Goal: Check status: Check status

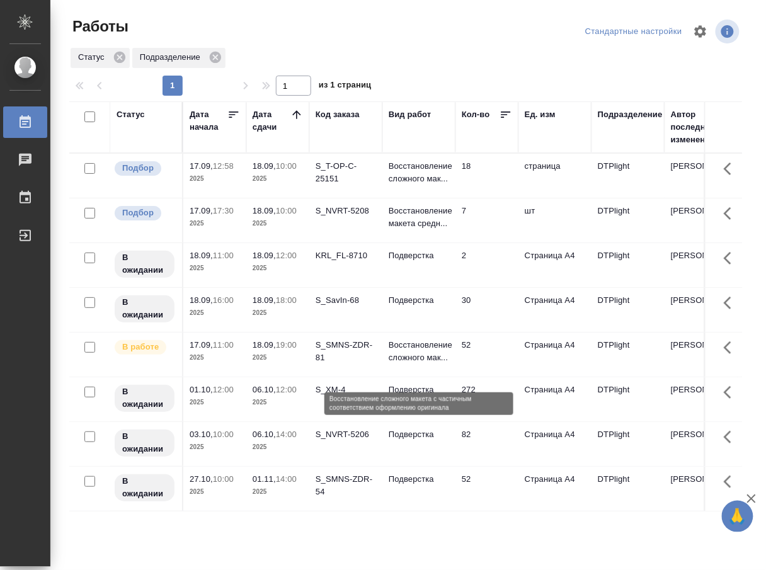
click at [435, 364] on p "Восстановление сложного мак..." at bounding box center [418, 351] width 60 height 25
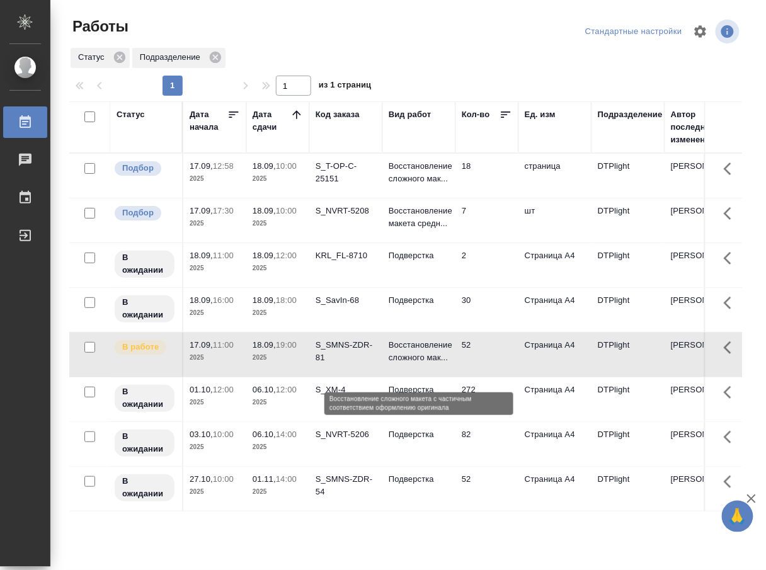
click at [435, 364] on p "Восстановление сложного мак..." at bounding box center [418, 351] width 60 height 25
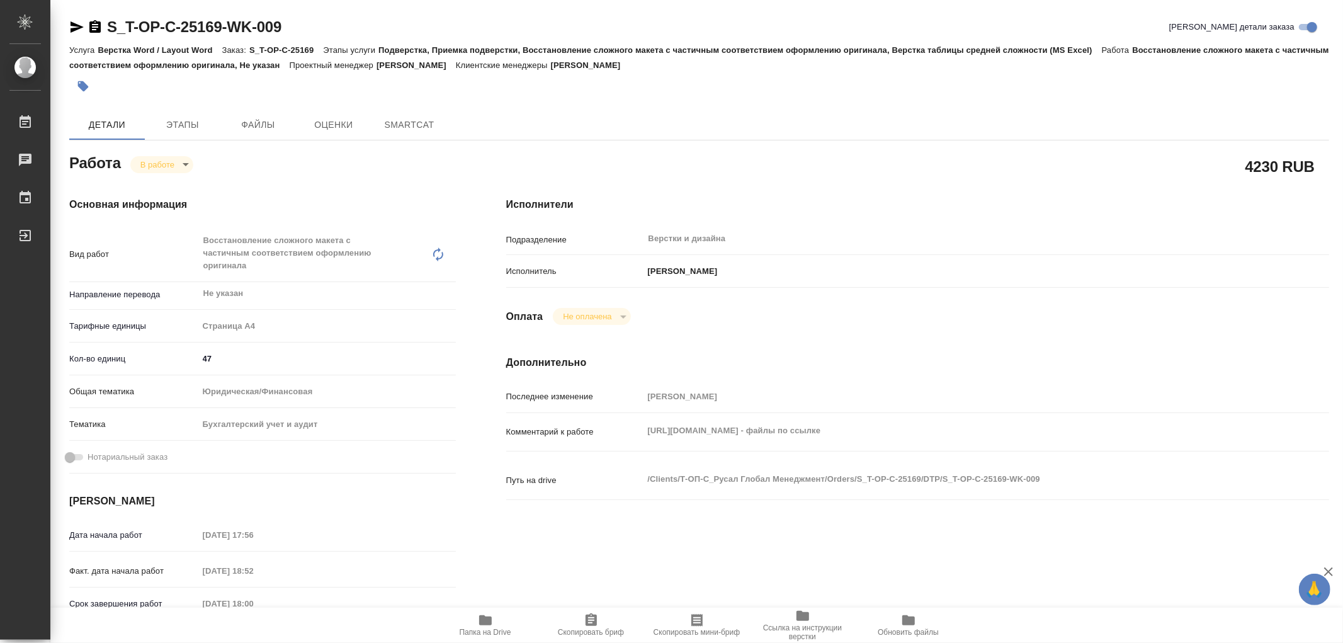
type textarea "x"
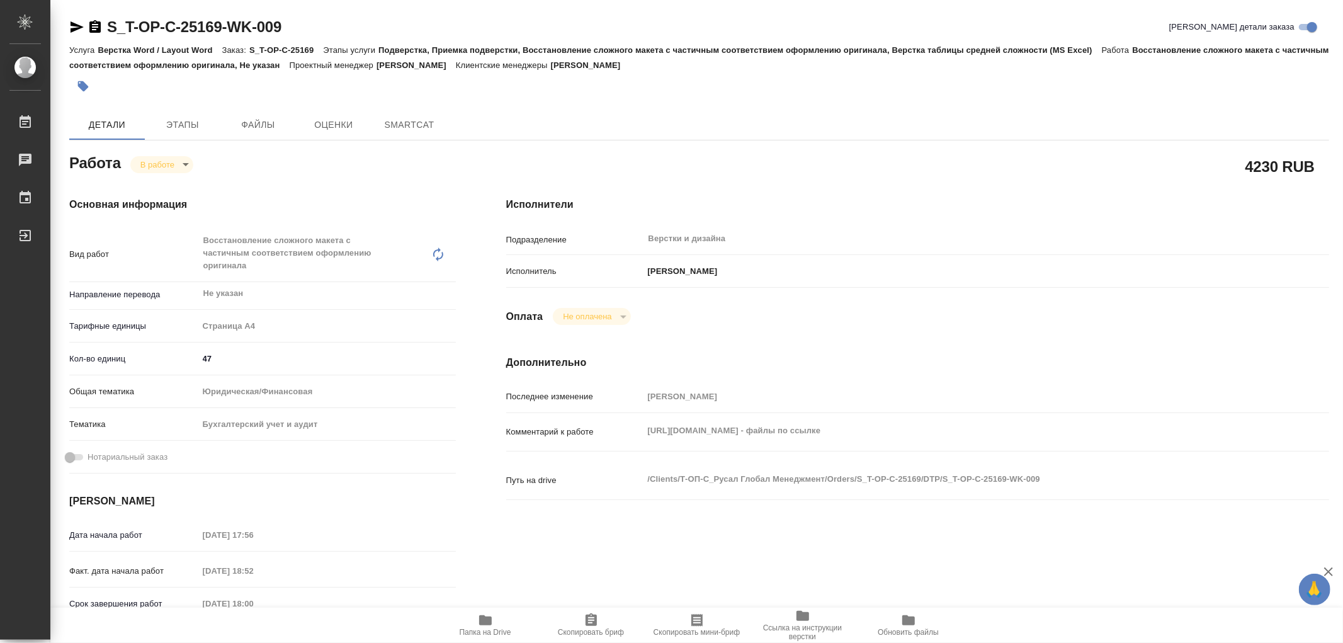
type textarea "x"
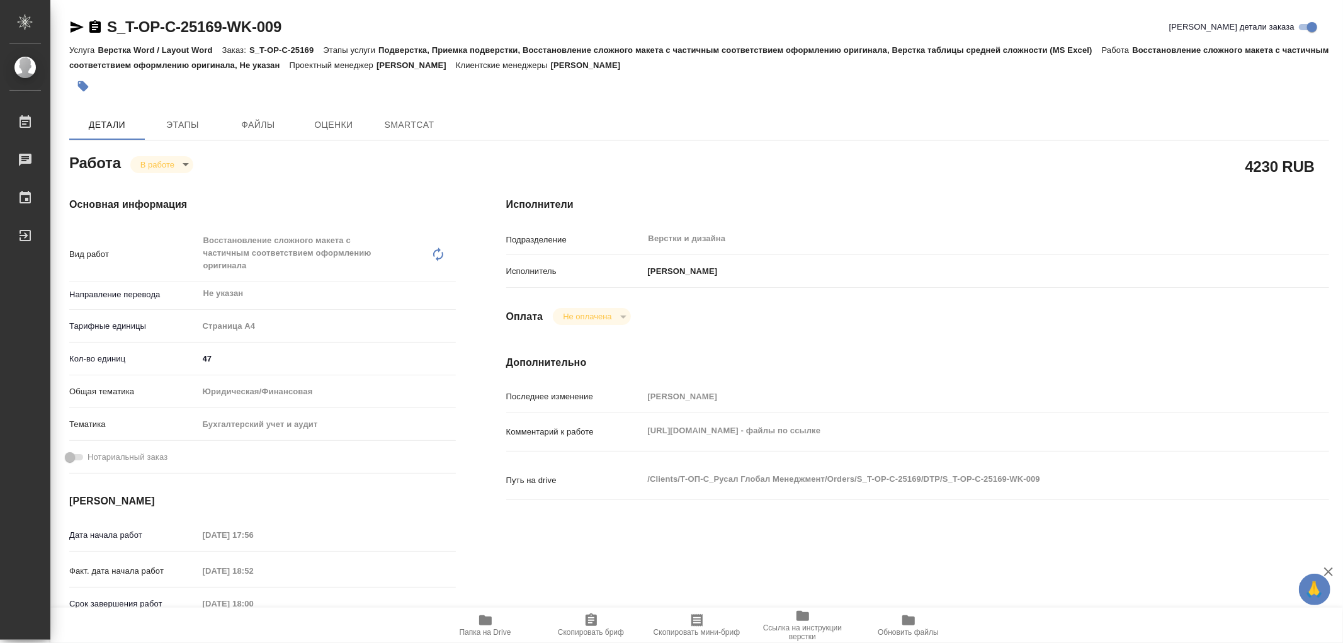
type textarea "x"
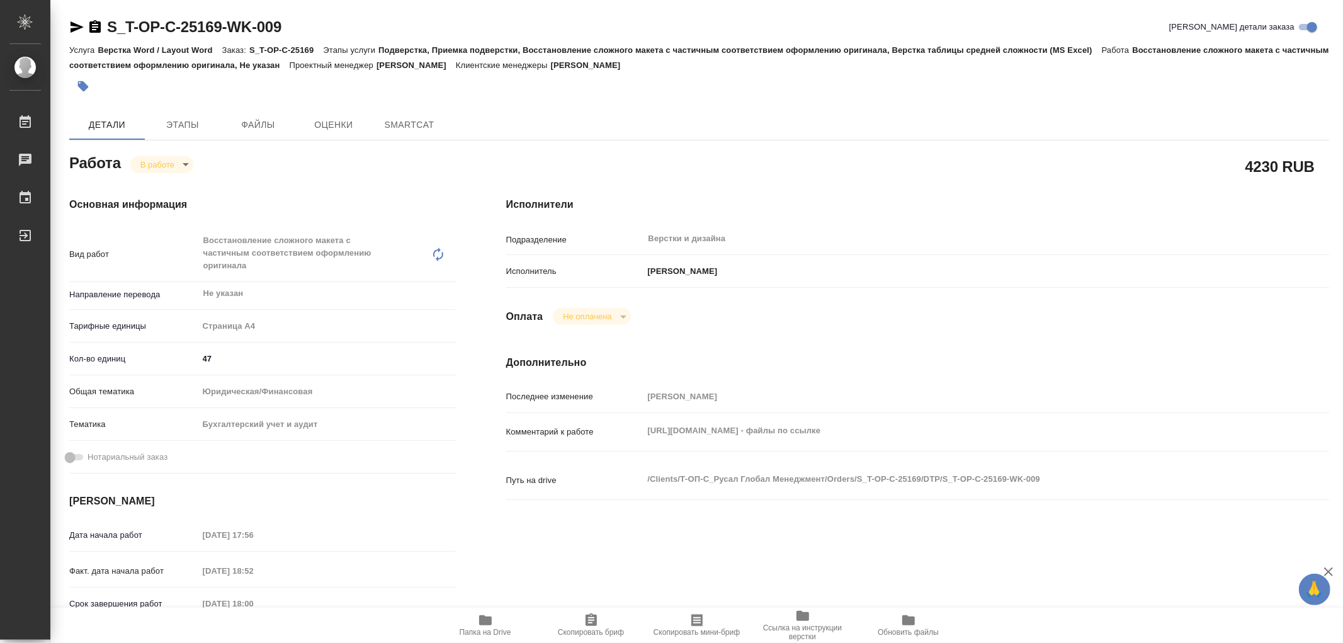
type textarea "x"
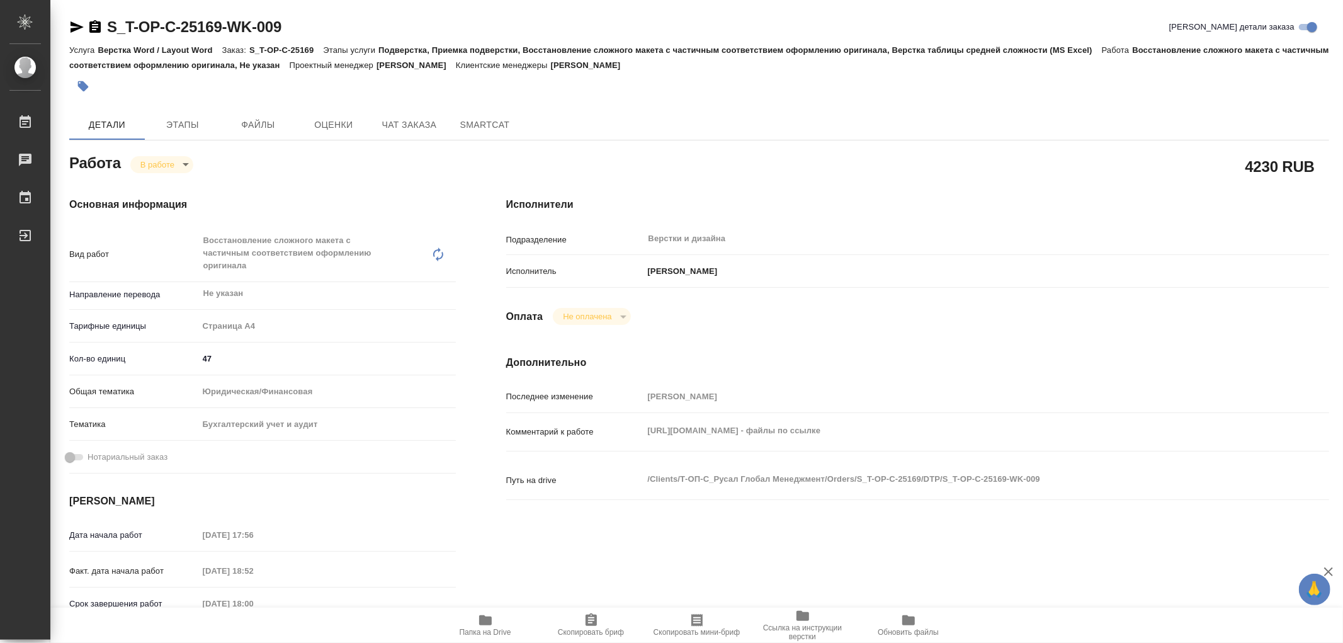
type textarea "x"
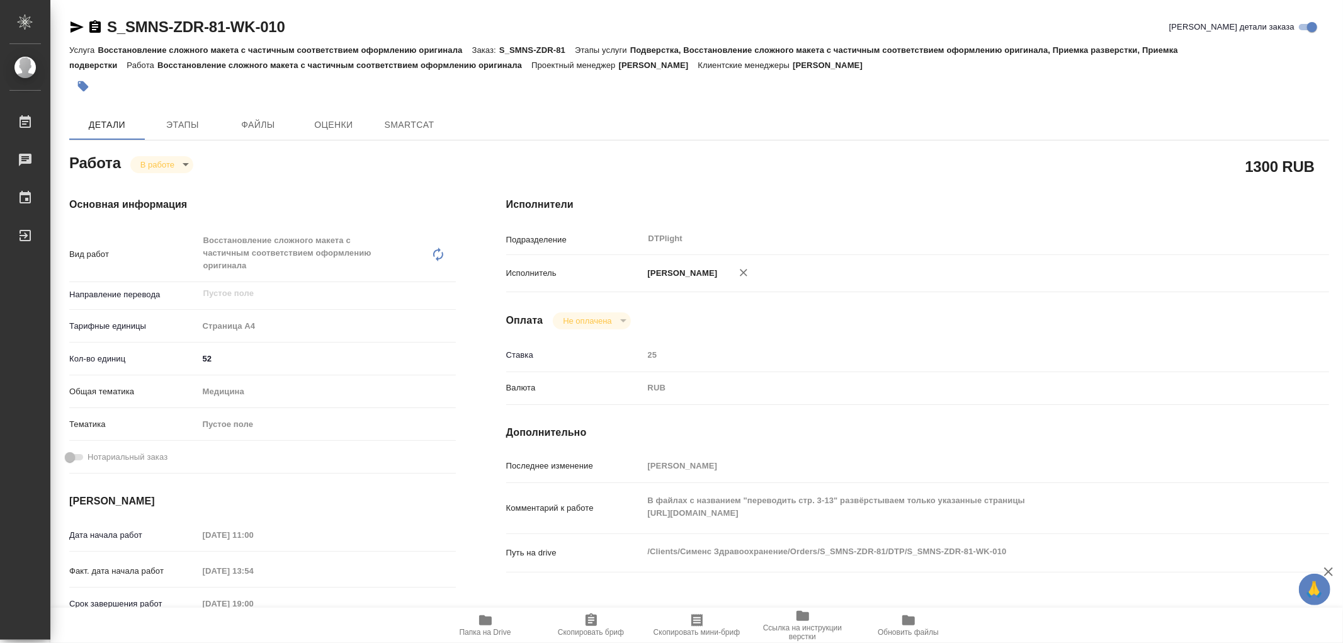
type textarea "x"
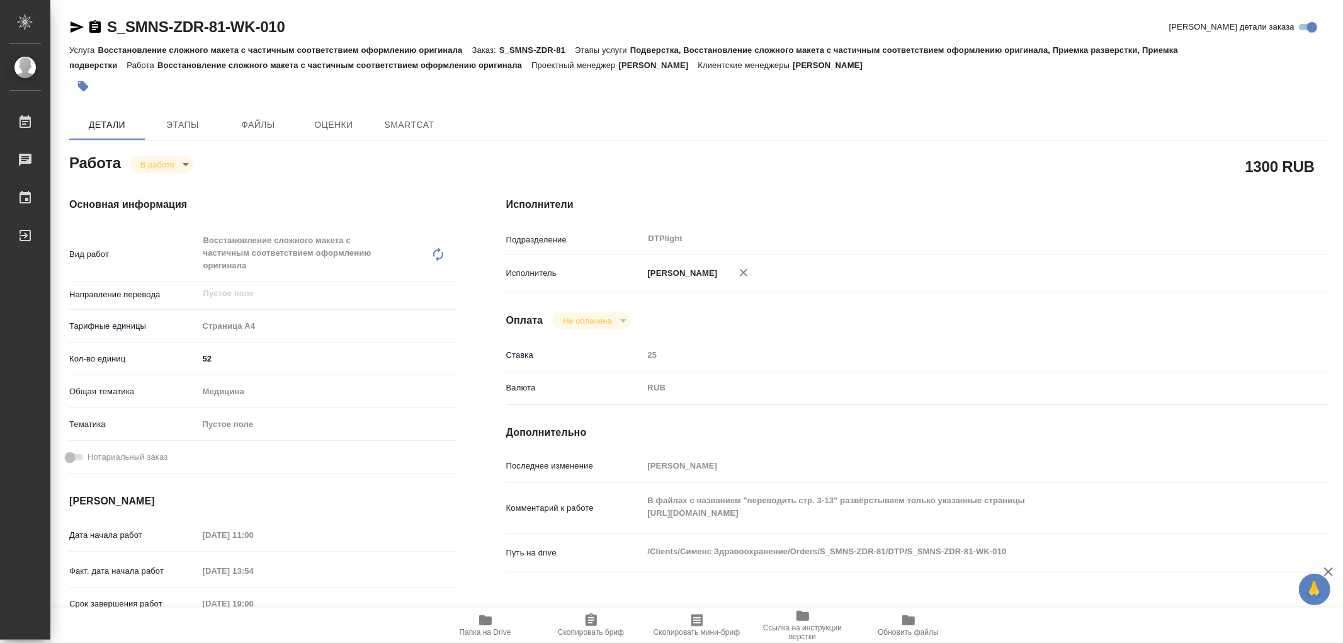
type textarea "x"
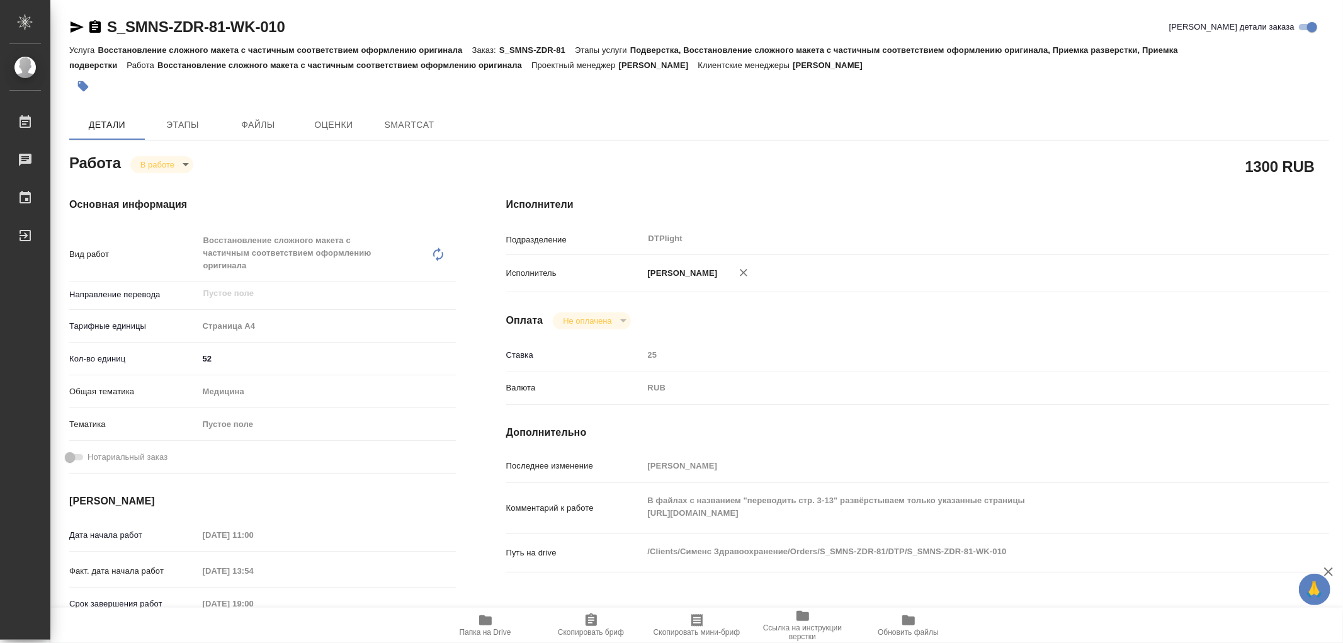
type textarea "x"
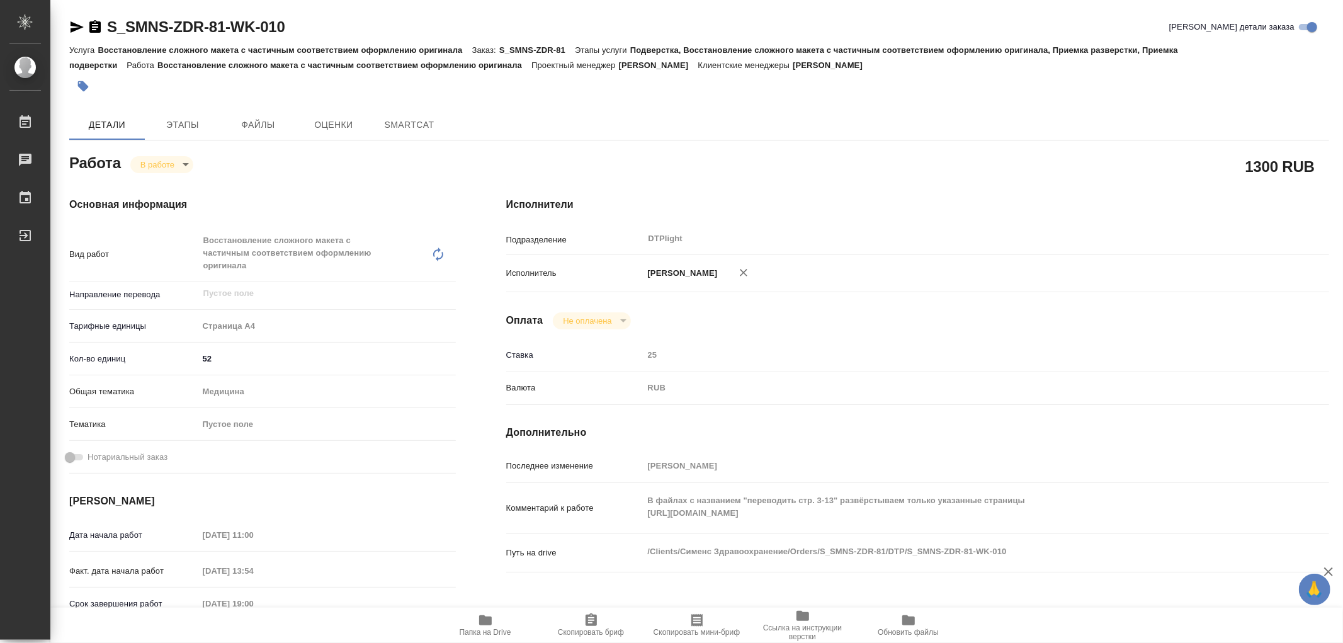
type textarea "x"
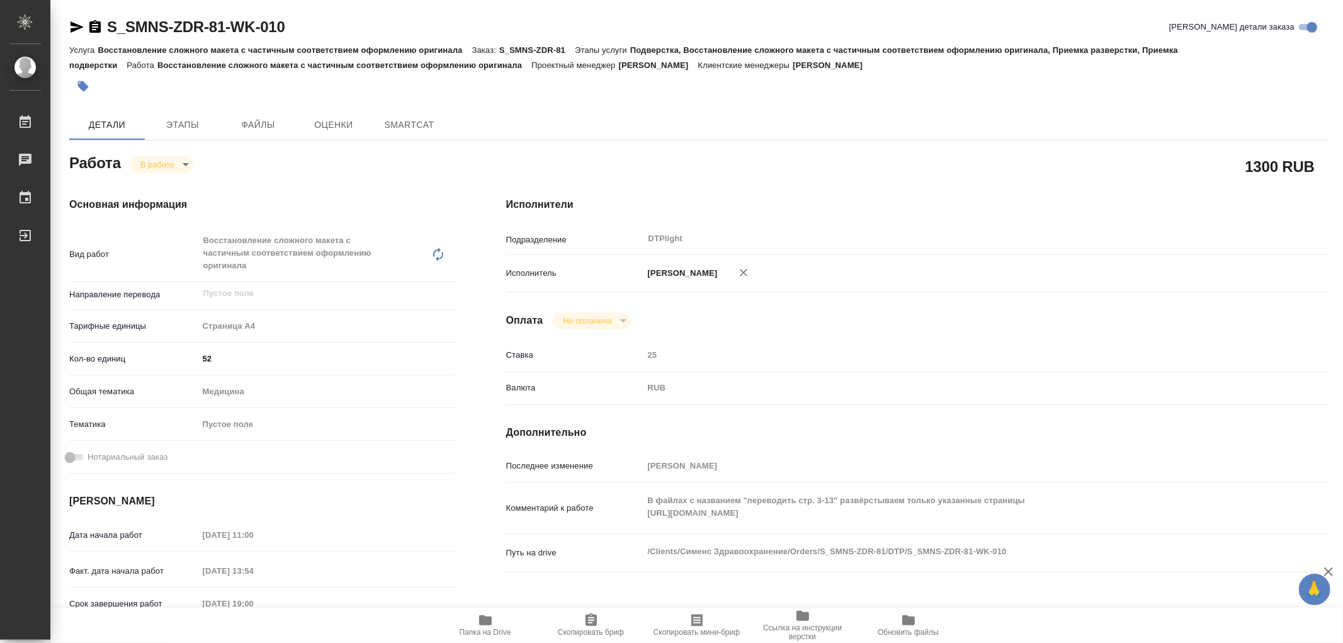
type textarea "x"
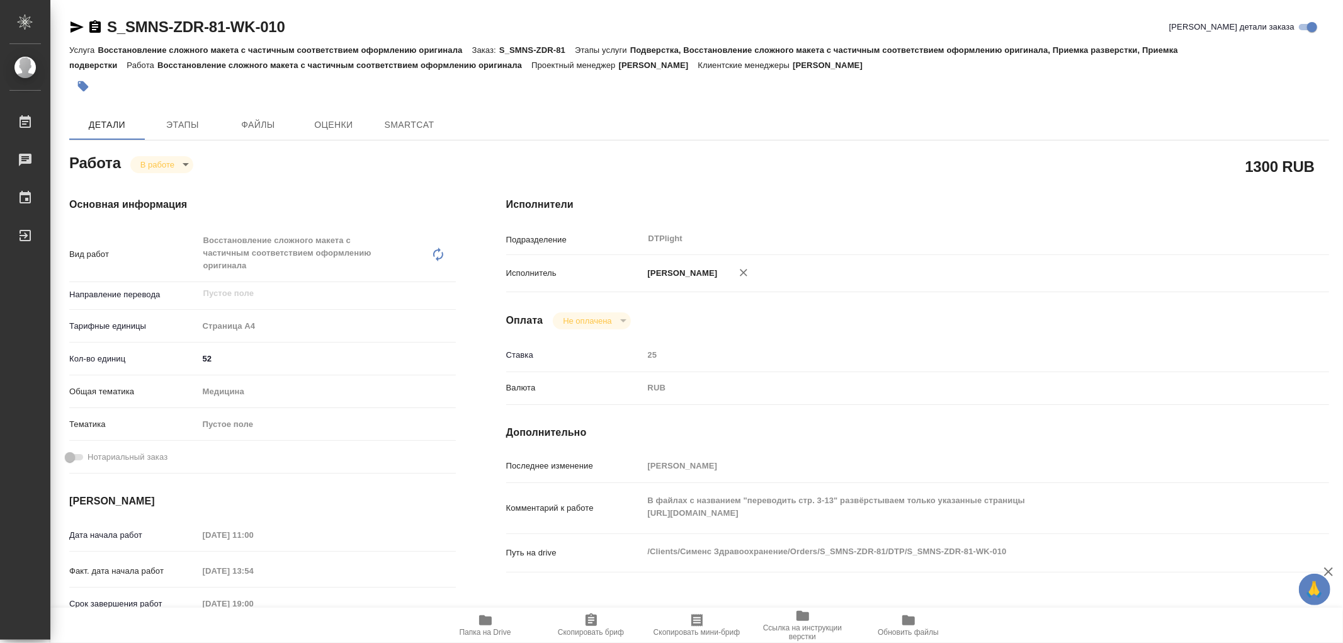
type textarea "x"
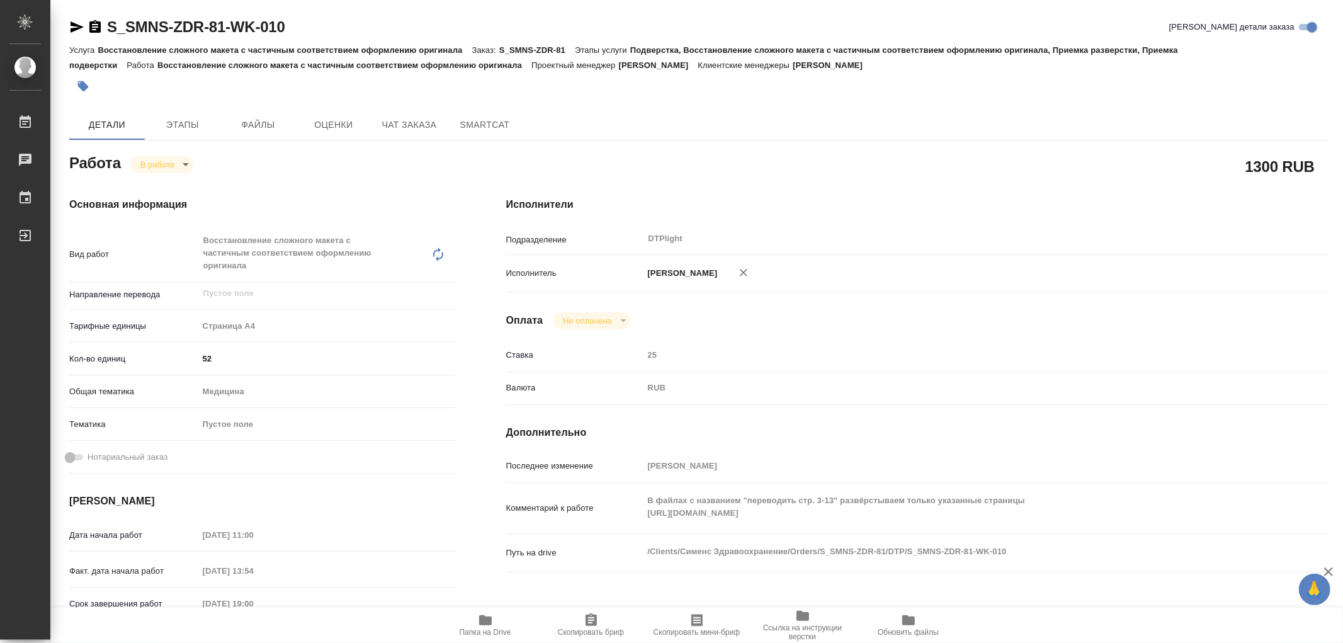
type textarea "x"
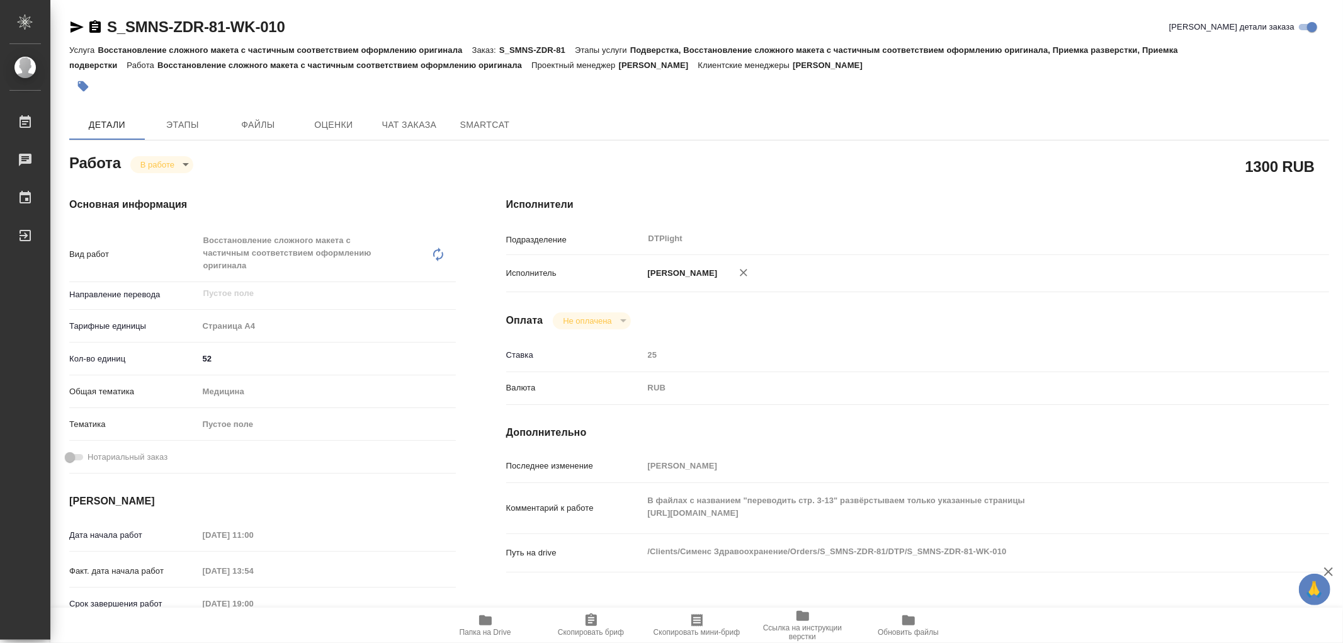
type textarea "x"
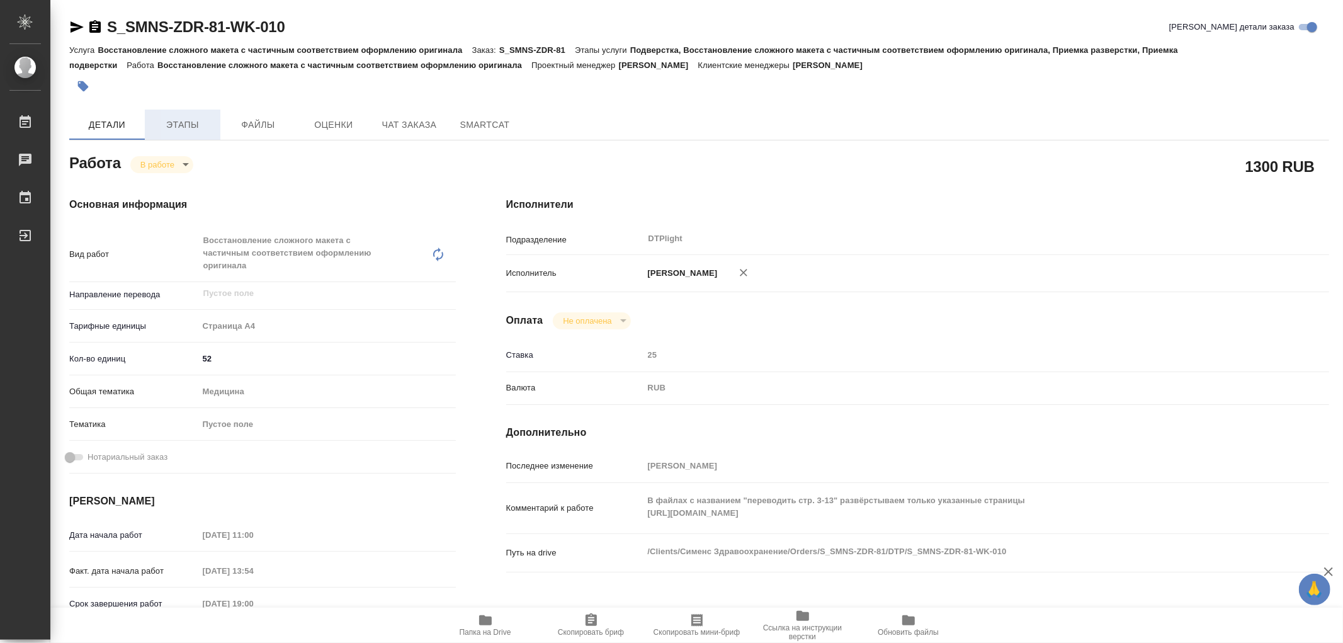
click at [193, 127] on span "Этапы" at bounding box center [182, 125] width 60 height 16
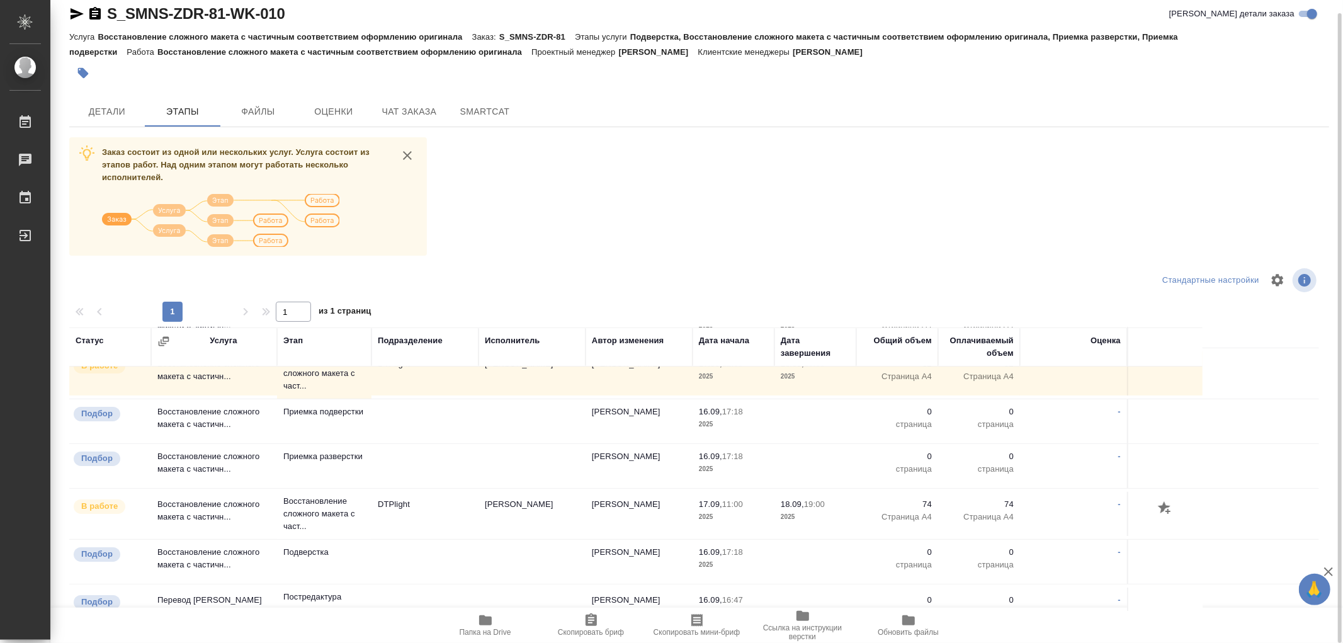
scroll to position [140, 0]
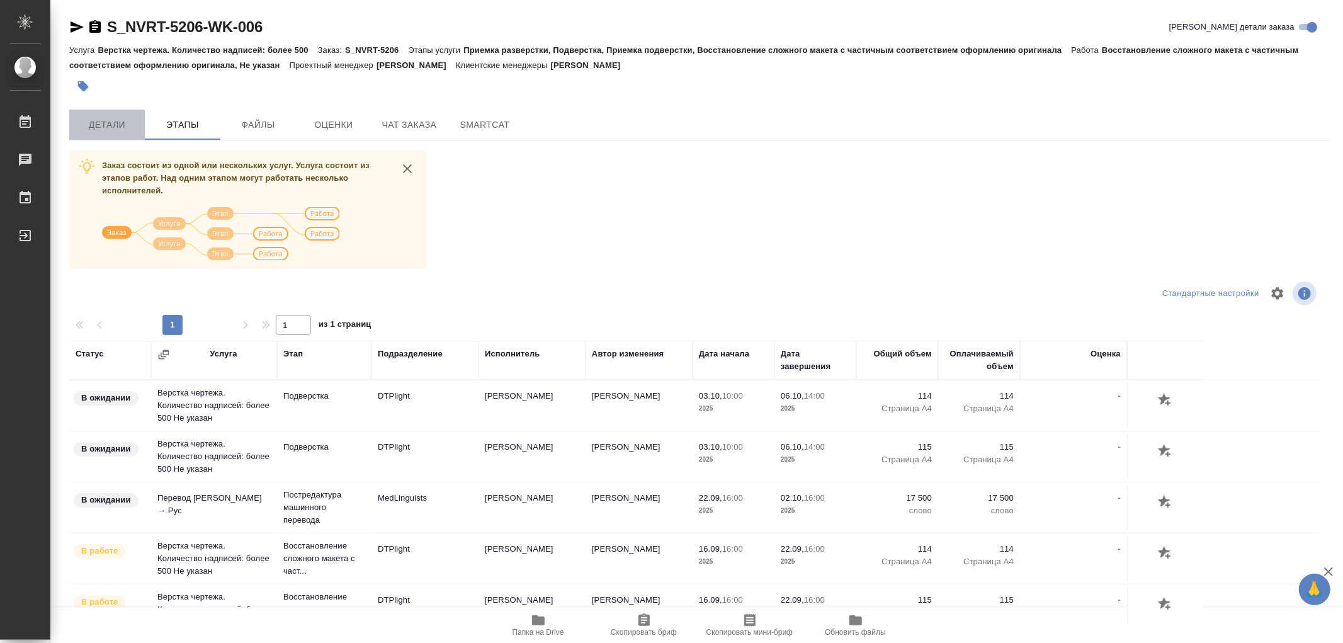
click at [96, 123] on span "Детали" at bounding box center [107, 125] width 60 height 16
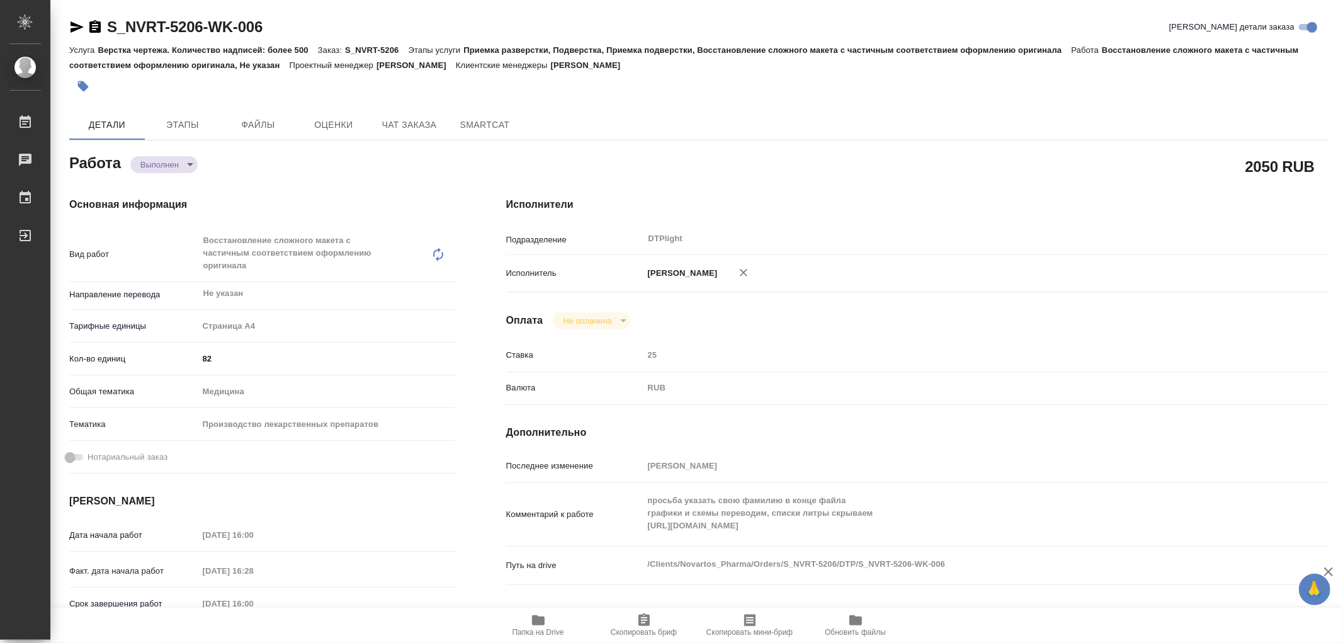
type textarea "x"
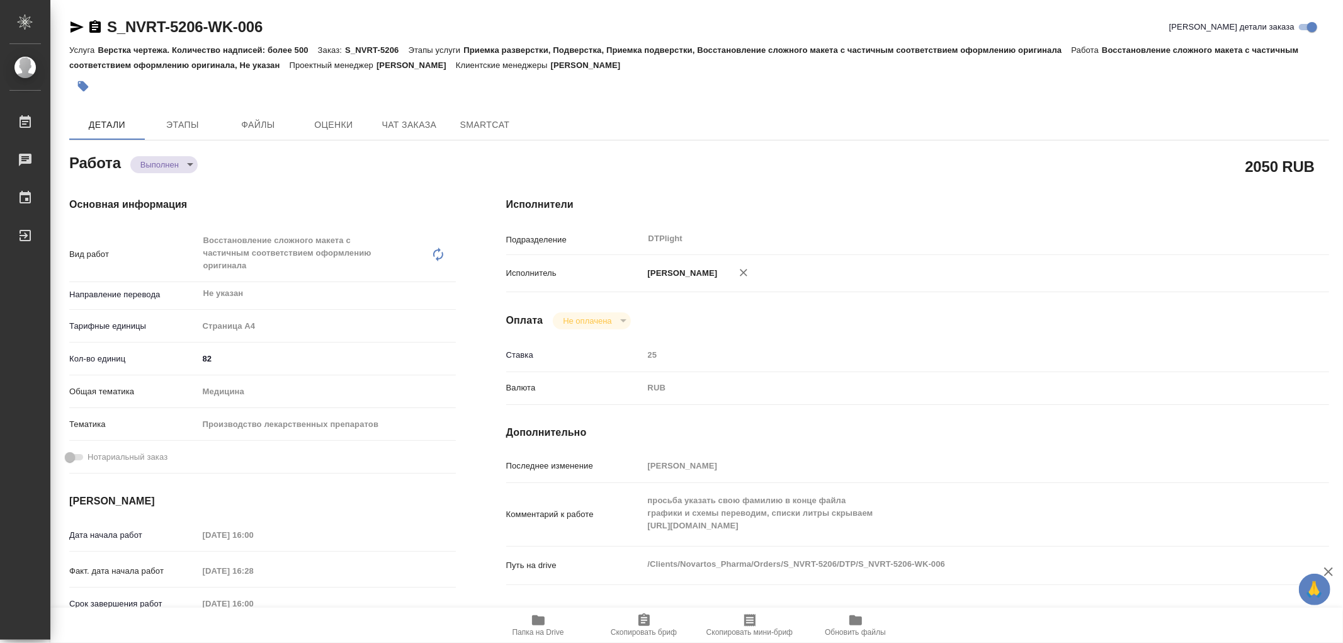
type textarea "x"
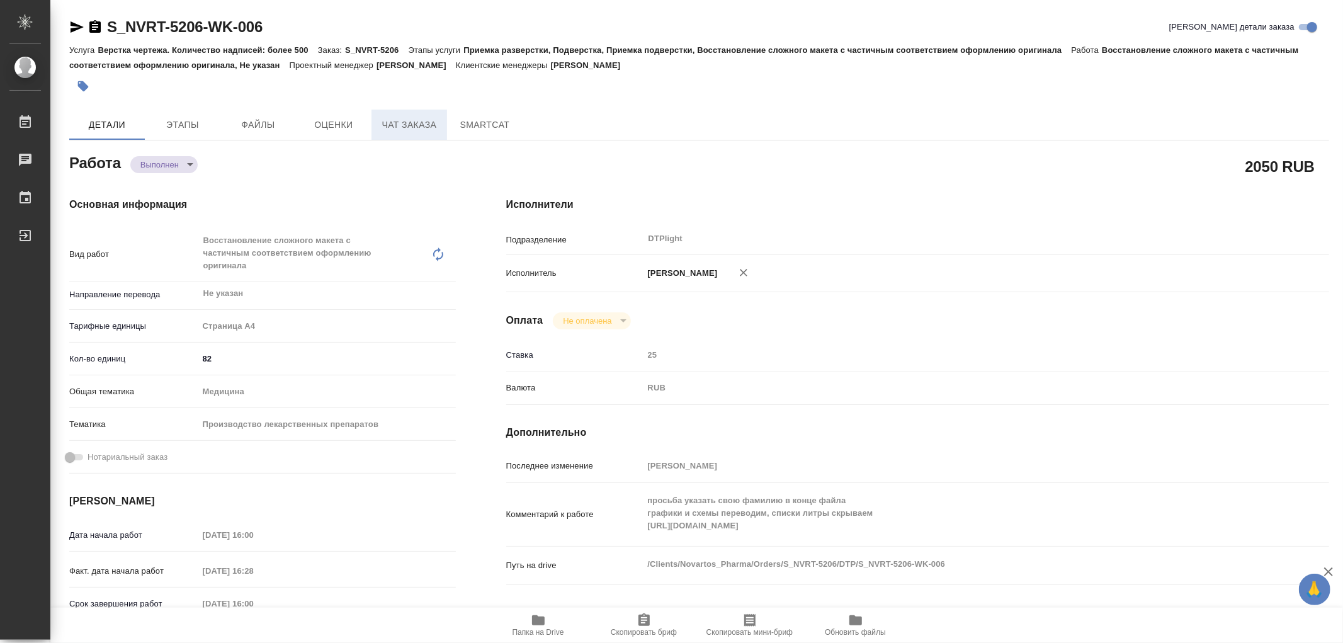
click at [418, 126] on span "Чат заказа" at bounding box center [409, 125] width 60 height 16
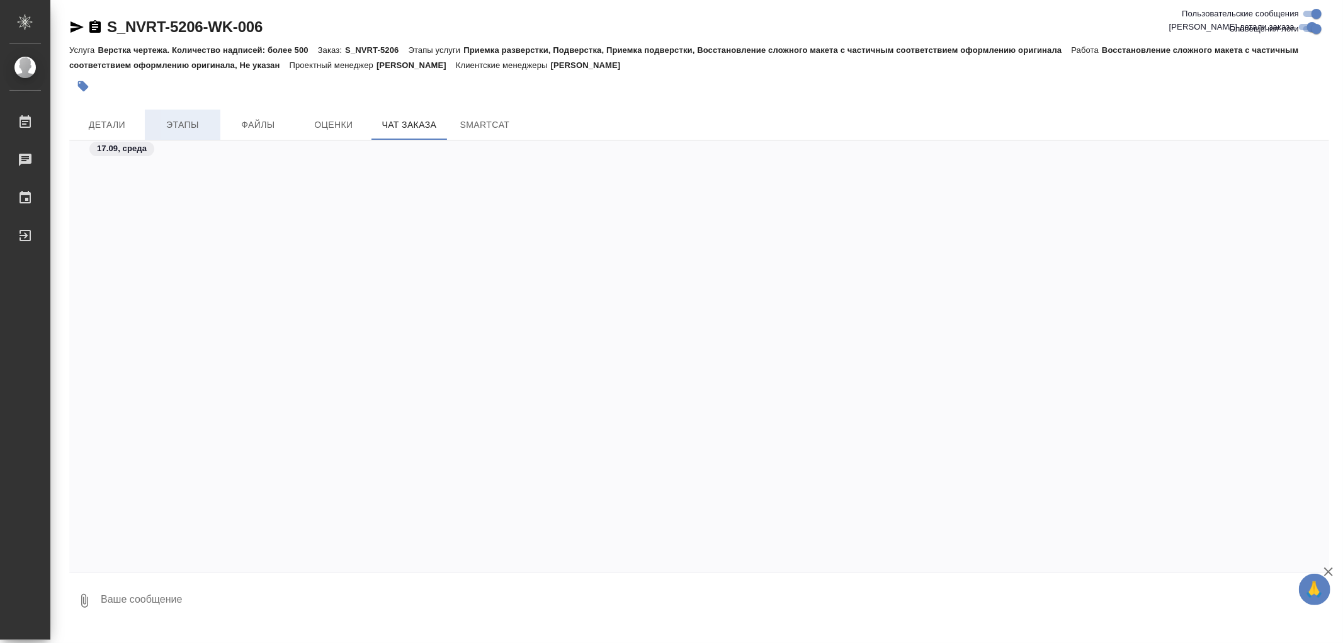
scroll to position [66033, 0]
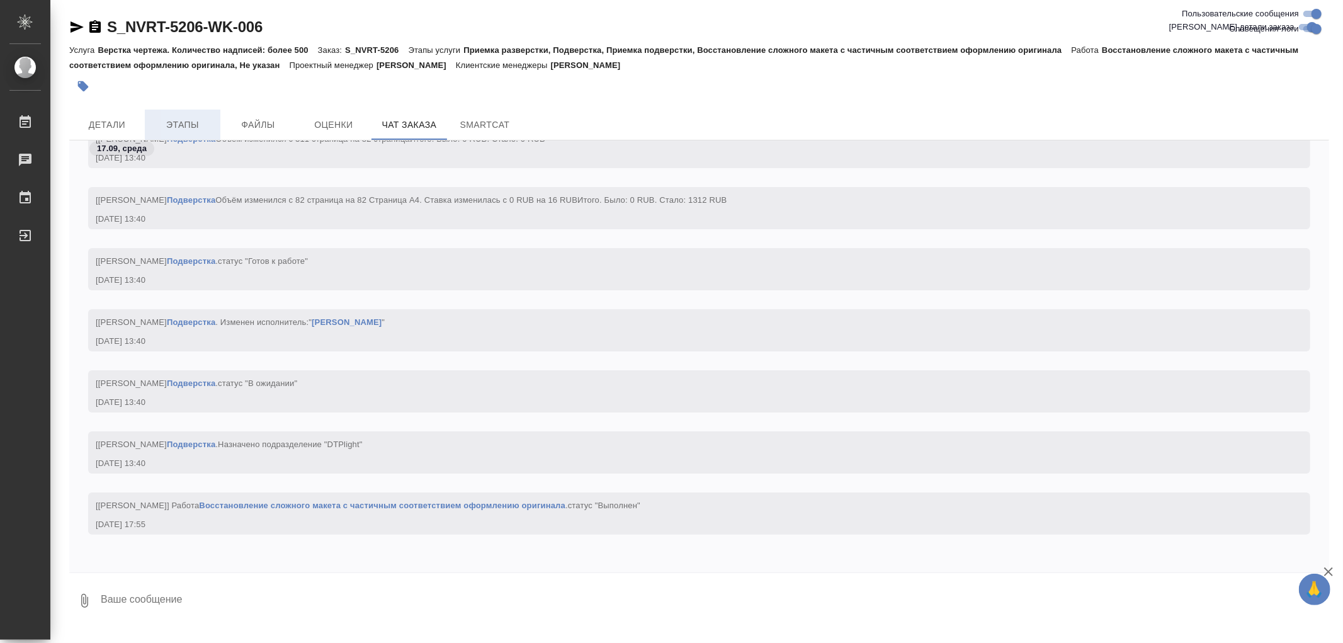
click at [184, 120] on span "Этапы" at bounding box center [182, 125] width 60 height 16
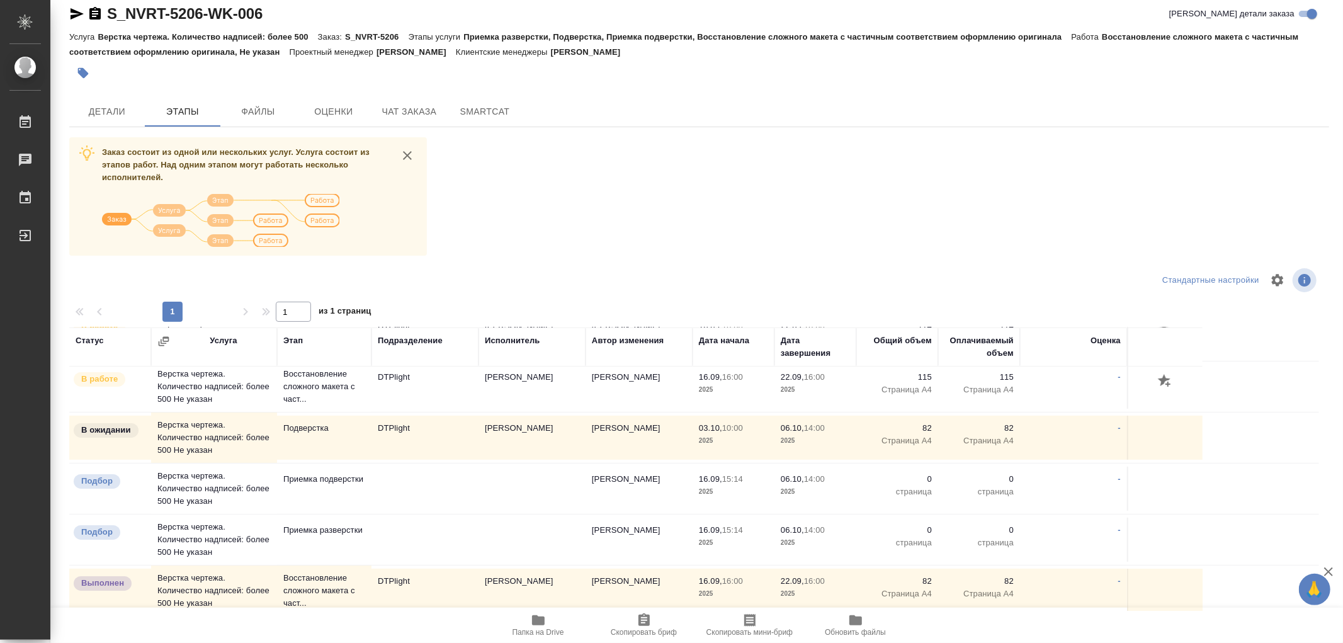
scroll to position [267, 0]
